Goal: Information Seeking & Learning: Learn about a topic

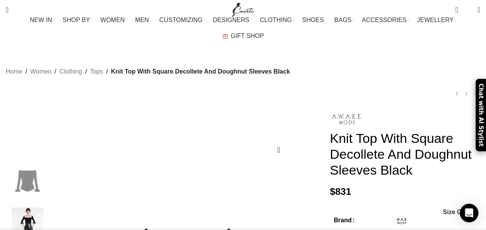
click at [338, 110] on img at bounding box center [347, 118] width 35 height 17
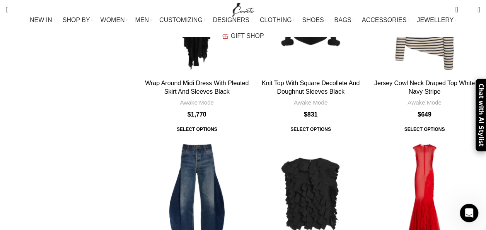
scroll to position [2451, 0]
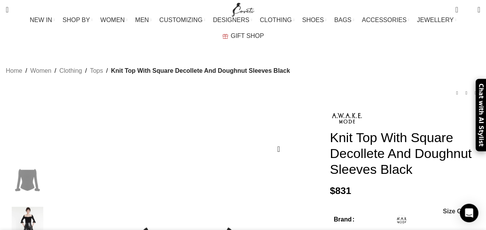
scroll to position [0, 81]
